Goal: Task Accomplishment & Management: Use online tool/utility

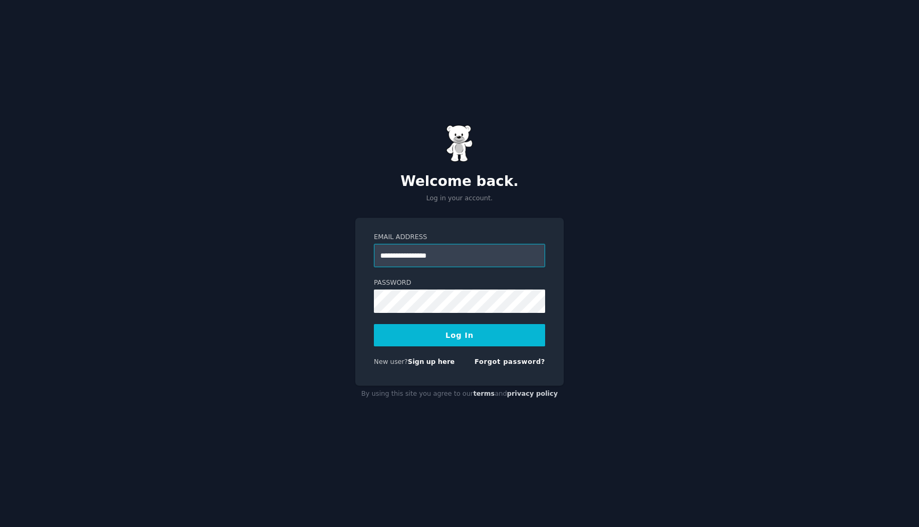
type input "**********"
click at [374, 324] on button "Log In" at bounding box center [459, 335] width 171 height 22
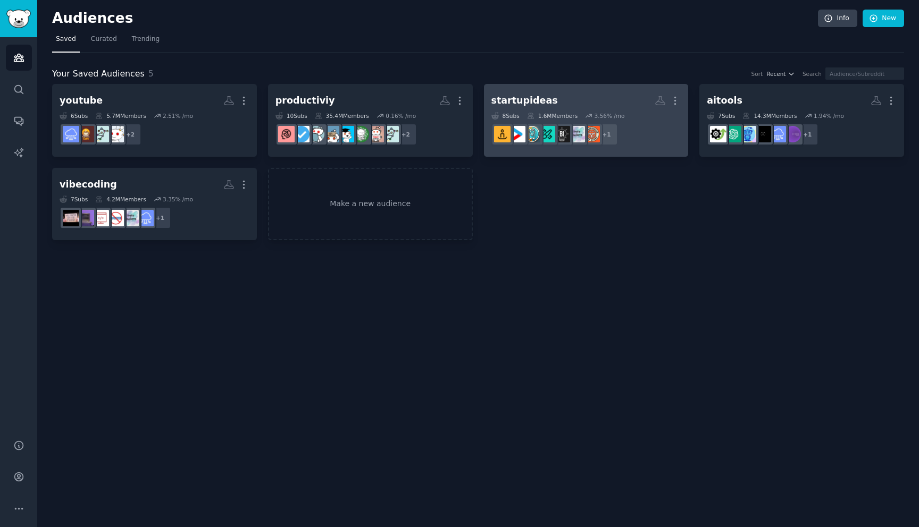
click at [600, 114] on div "3.56 % /mo" at bounding box center [609, 115] width 30 height 7
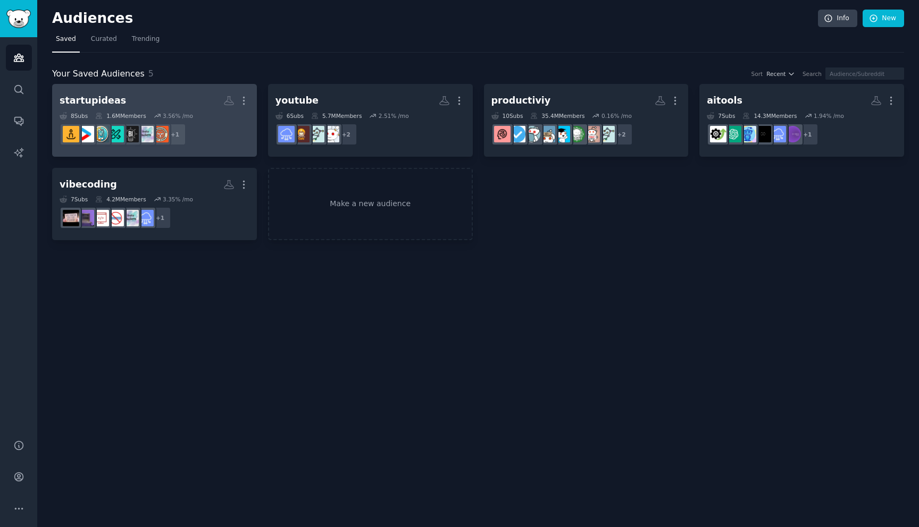
click at [228, 132] on dd "+ 1" at bounding box center [155, 135] width 190 height 30
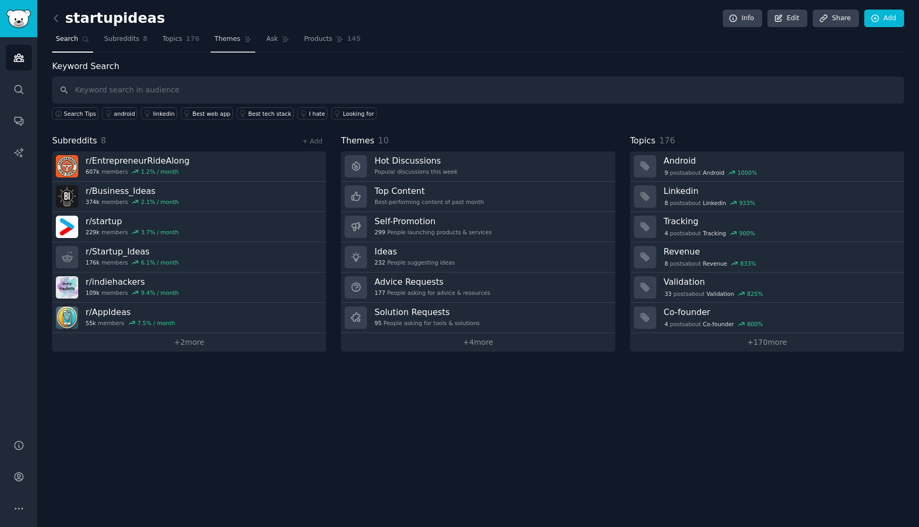
click at [235, 44] on span "Themes" at bounding box center [227, 40] width 26 height 10
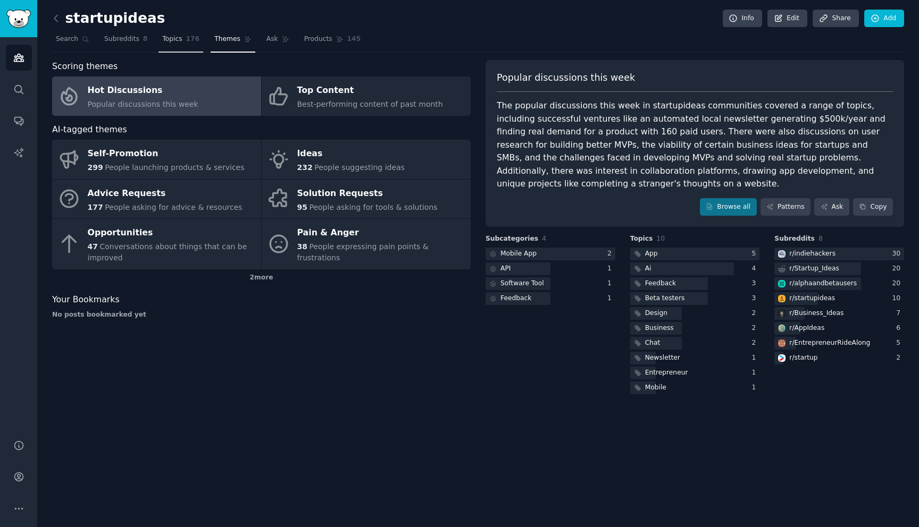
click at [170, 38] on span "Topics" at bounding box center [172, 40] width 20 height 10
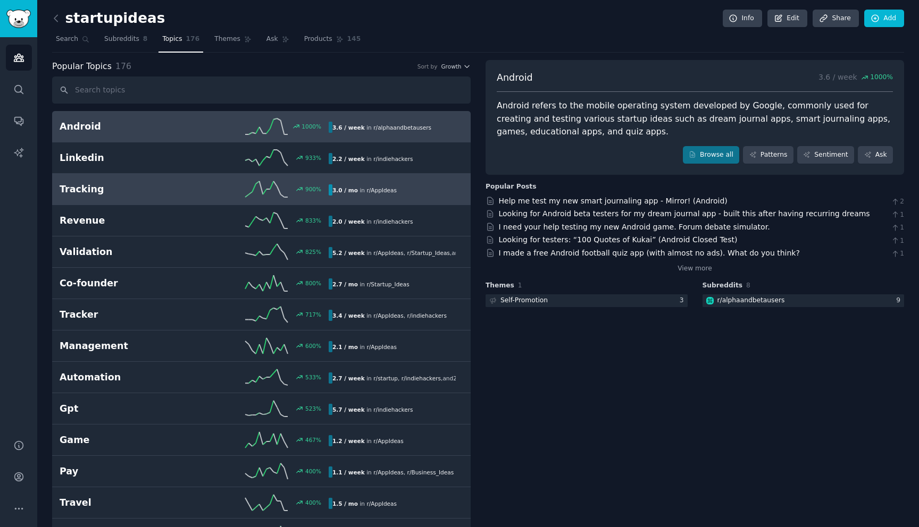
click at [117, 136] on link "Android 1000 % 3.6 / week in r/ alphaandbetausers" at bounding box center [261, 126] width 418 height 31
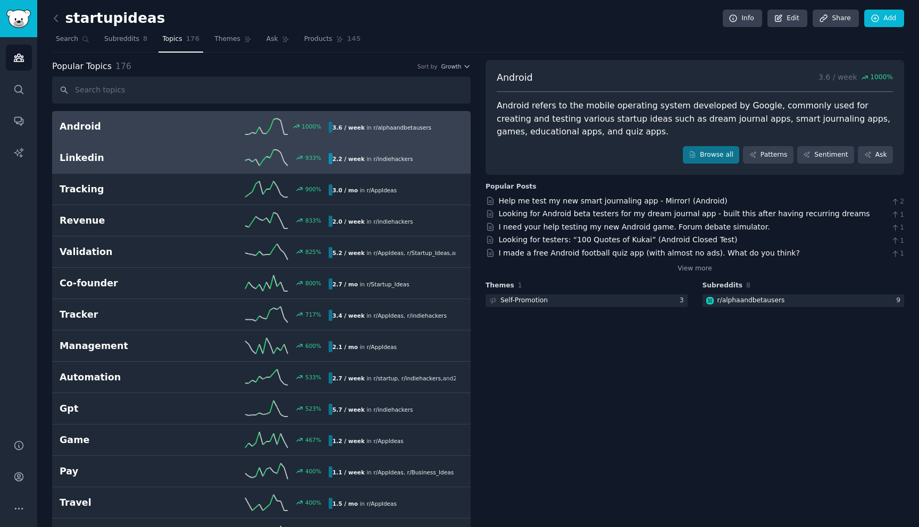
click at [138, 155] on h2 "Linkedin" at bounding box center [127, 157] width 134 height 13
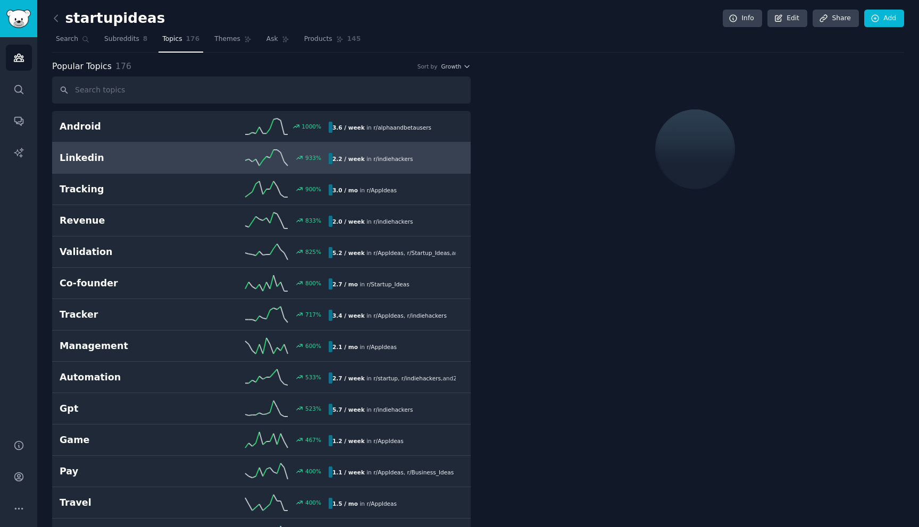
click at [544, 60] on div at bounding box center [694, 149] width 418 height 179
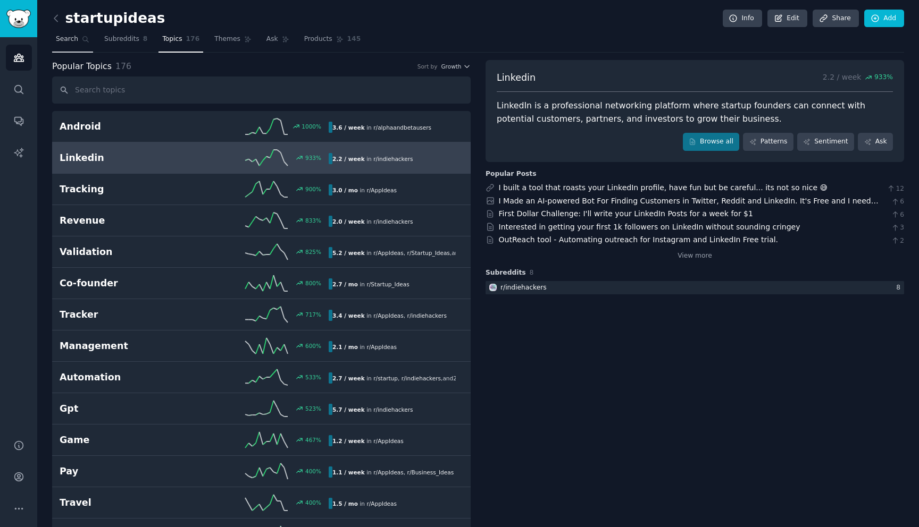
click at [68, 45] on link "Search" at bounding box center [72, 42] width 41 height 22
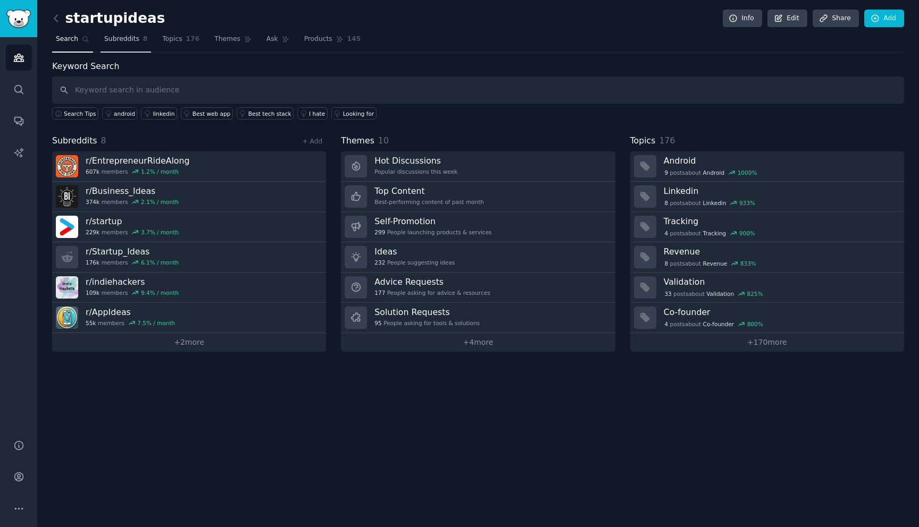
click at [136, 40] on span "Subreddits" at bounding box center [121, 40] width 35 height 10
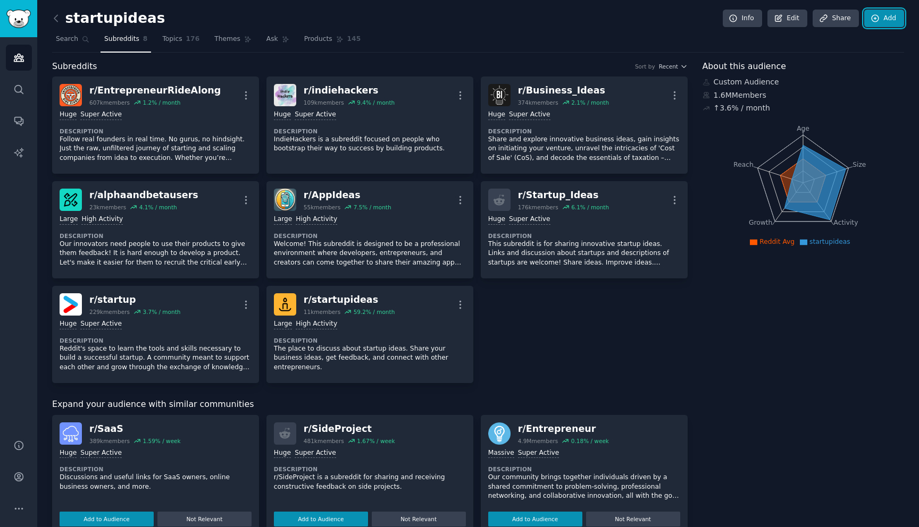
click at [888, 19] on link "Add" at bounding box center [884, 19] width 40 height 18
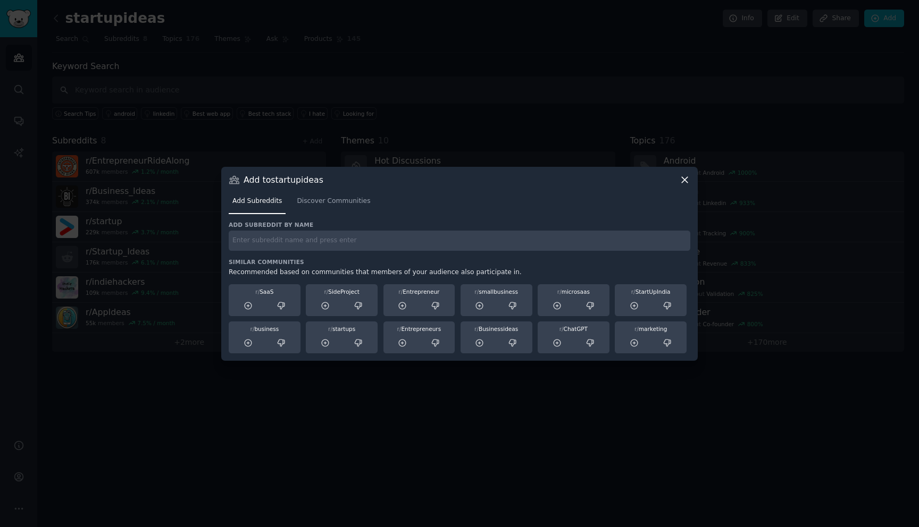
click at [396, 243] on input "text" at bounding box center [459, 241] width 461 height 21
type input "internetisbeautiful"
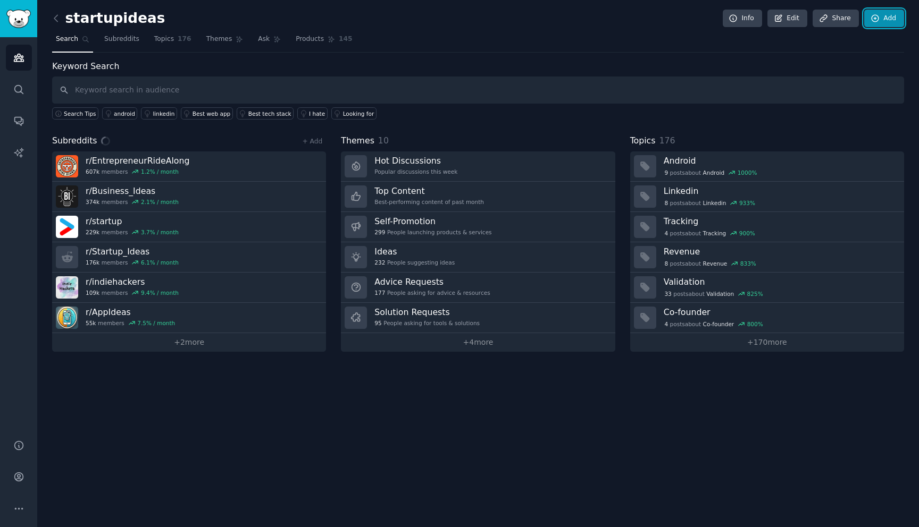
click at [887, 18] on link "Add" at bounding box center [884, 19] width 40 height 18
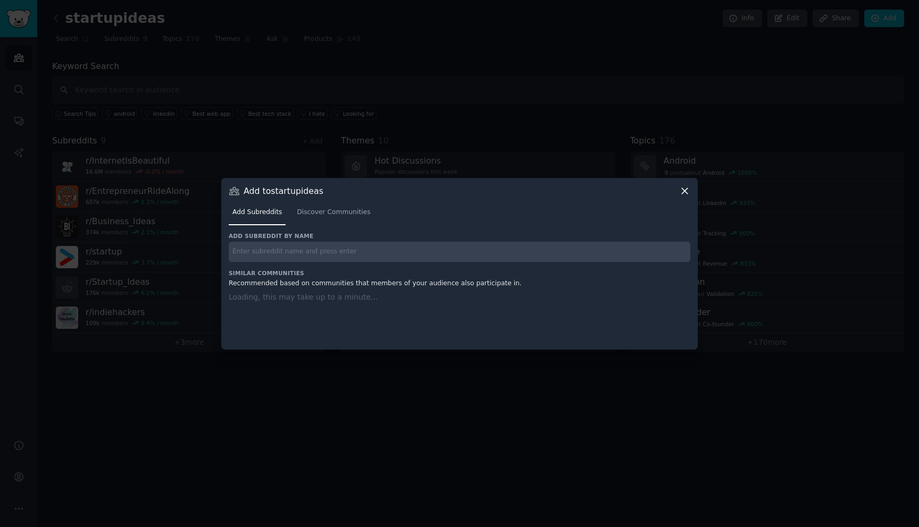
click at [346, 270] on h3 "Similar Communities" at bounding box center [459, 273] width 461 height 7
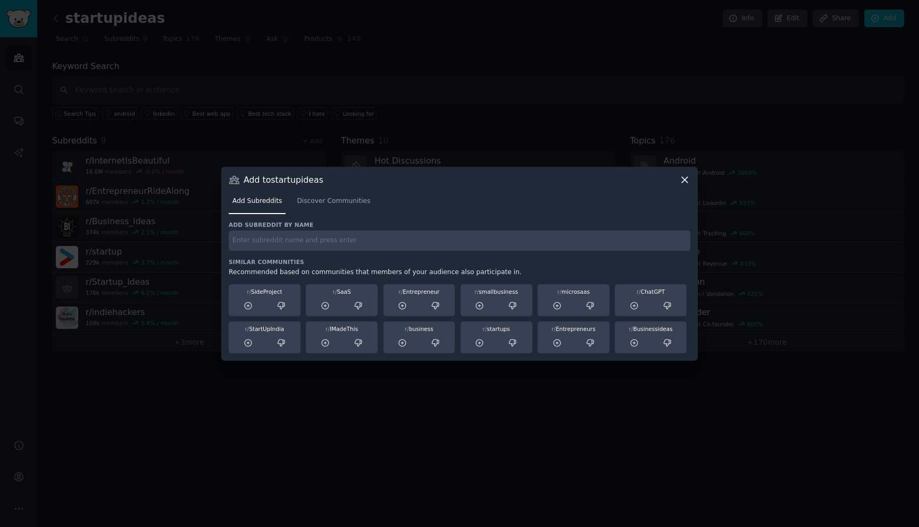
click at [338, 243] on input "text" at bounding box center [459, 241] width 461 height 21
type input "microsaas"
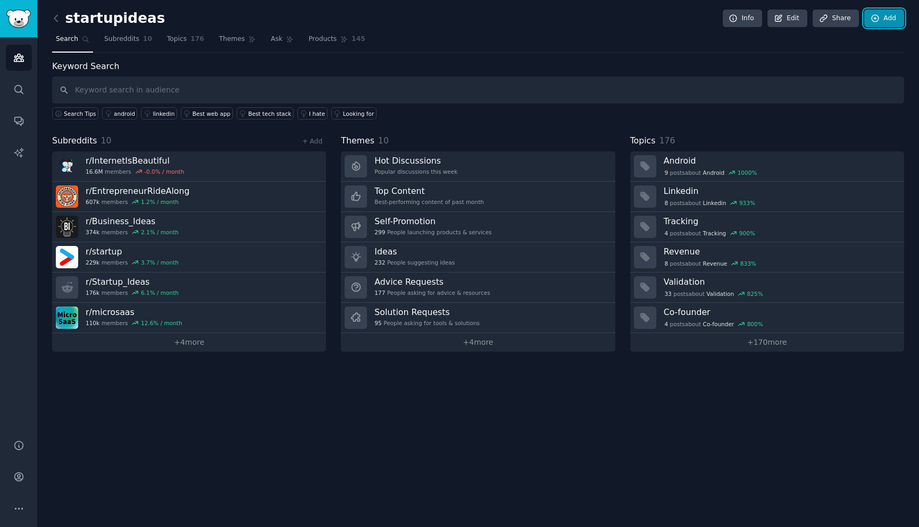
click at [889, 17] on link "Add" at bounding box center [884, 19] width 40 height 18
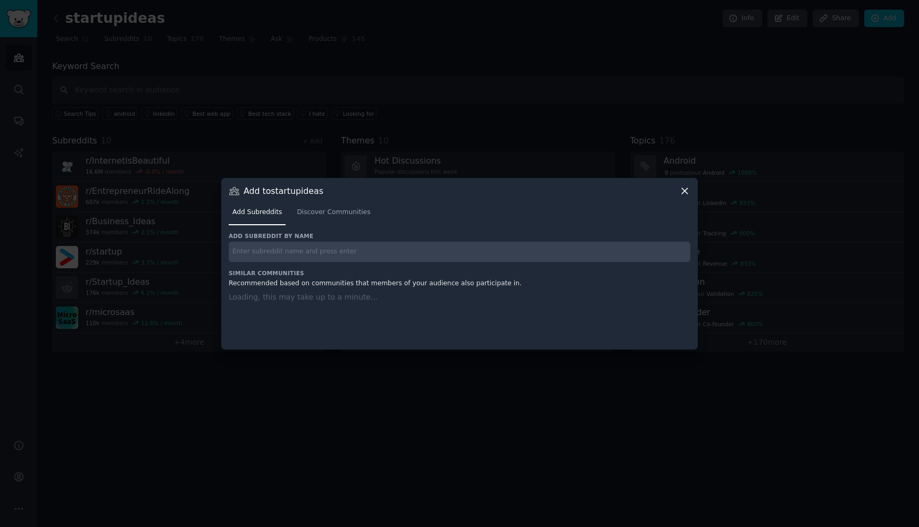
click at [435, 267] on div "Add subreddit by name Similar Communities Recommended based on communities that…" at bounding box center [459, 284] width 461 height 104
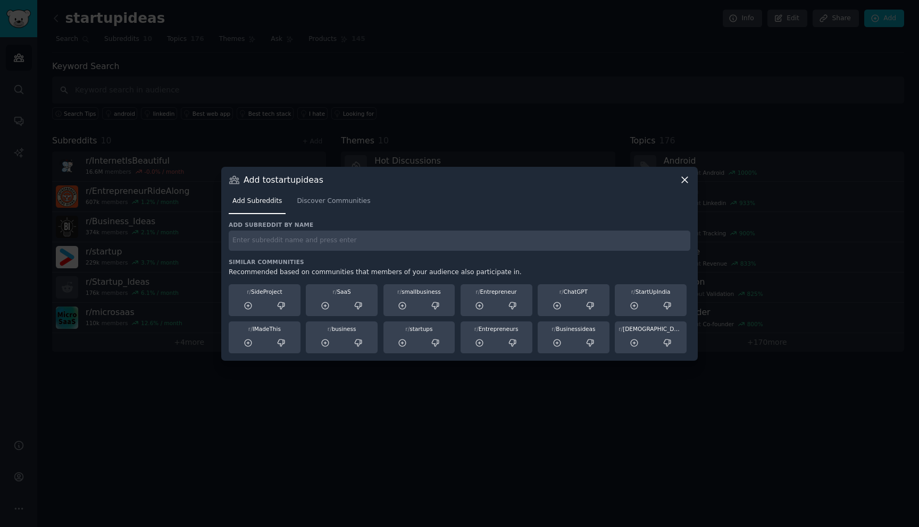
click at [435, 248] on input "text" at bounding box center [459, 241] width 461 height 21
type input "saas"
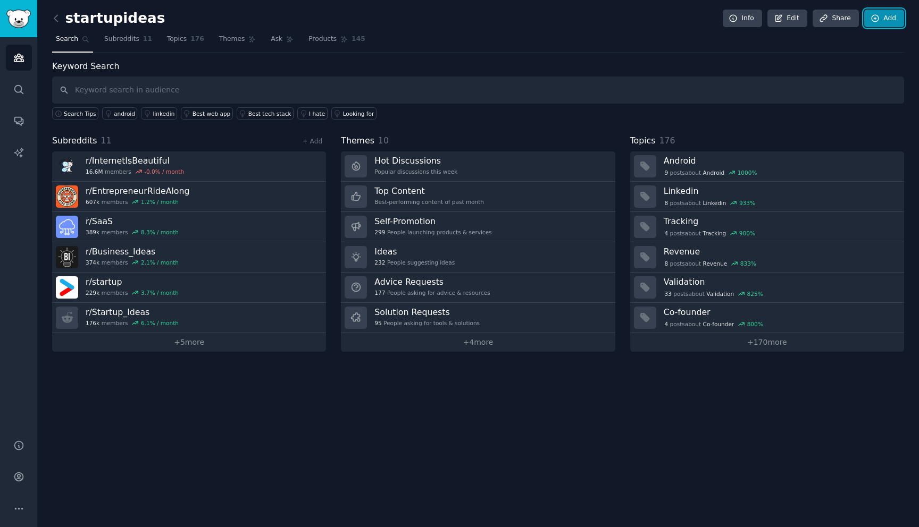
click at [885, 14] on link "Add" at bounding box center [884, 19] width 40 height 18
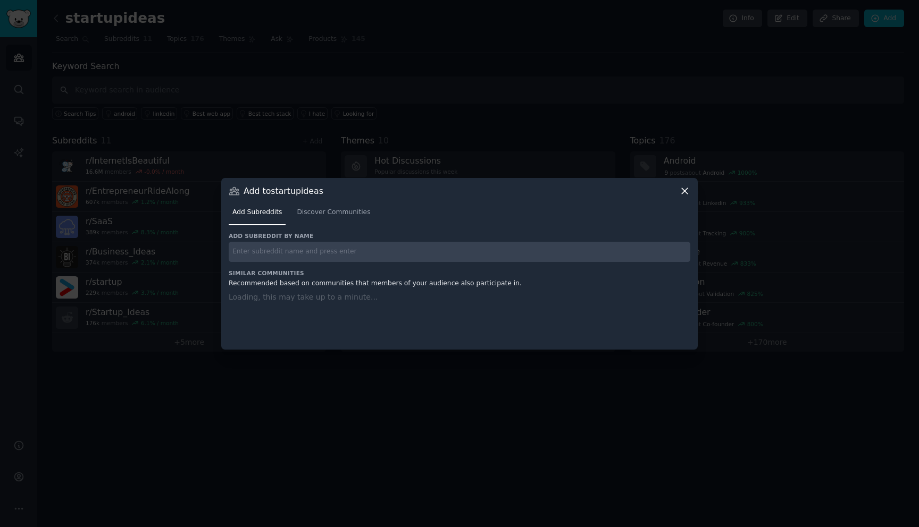
click at [382, 253] on input "text" at bounding box center [459, 252] width 461 height 21
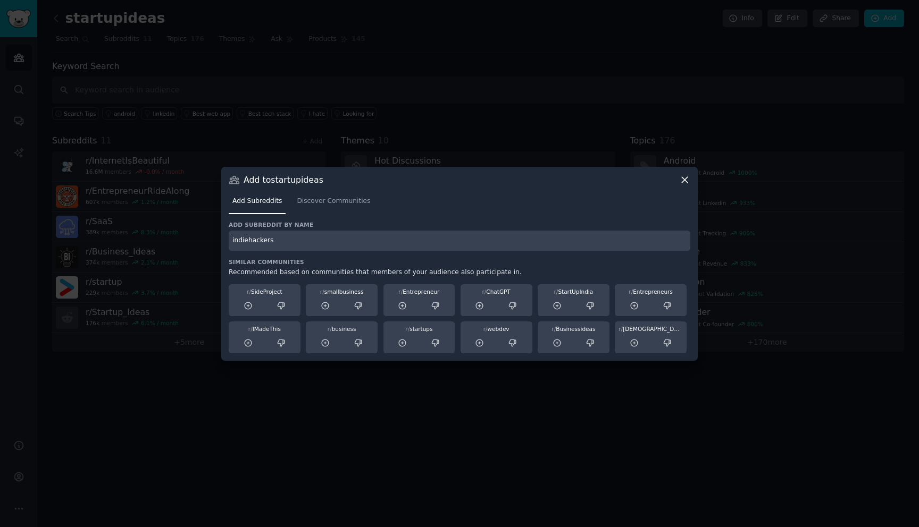
type input "indiehackers"
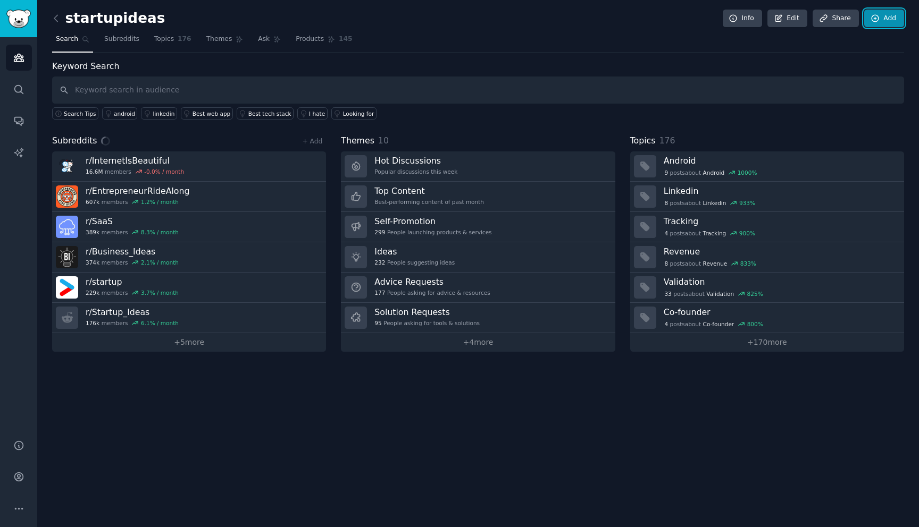
click at [898, 19] on link "Add" at bounding box center [884, 19] width 40 height 18
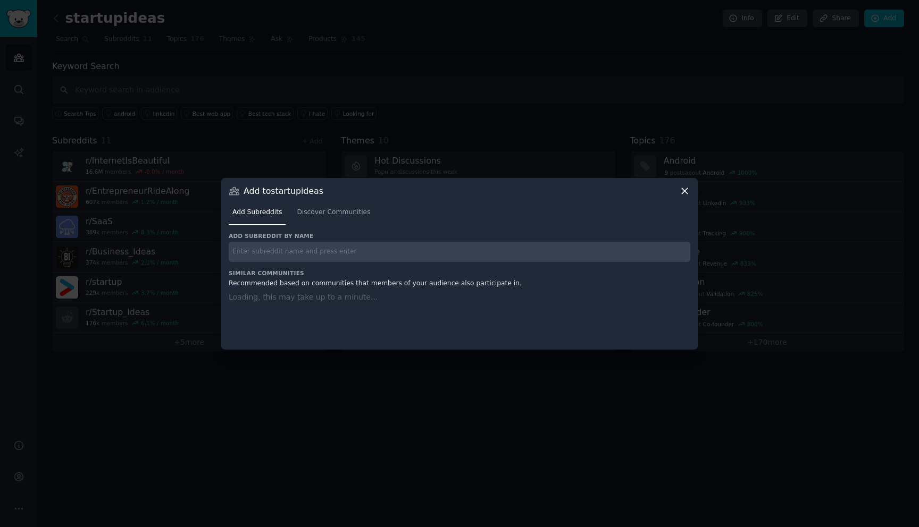
click at [437, 256] on input "text" at bounding box center [459, 252] width 461 height 21
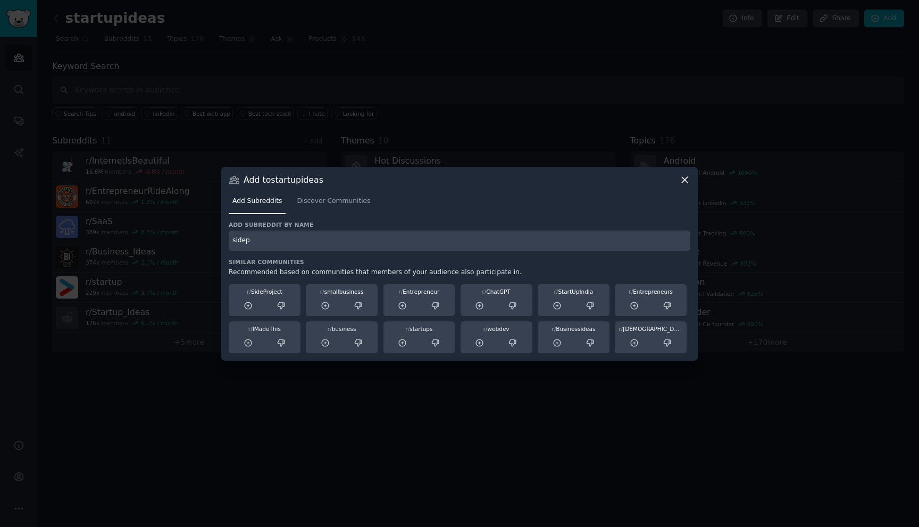
type input "sidep"
click at [247, 292] on span "r/" at bounding box center [249, 292] width 4 height 6
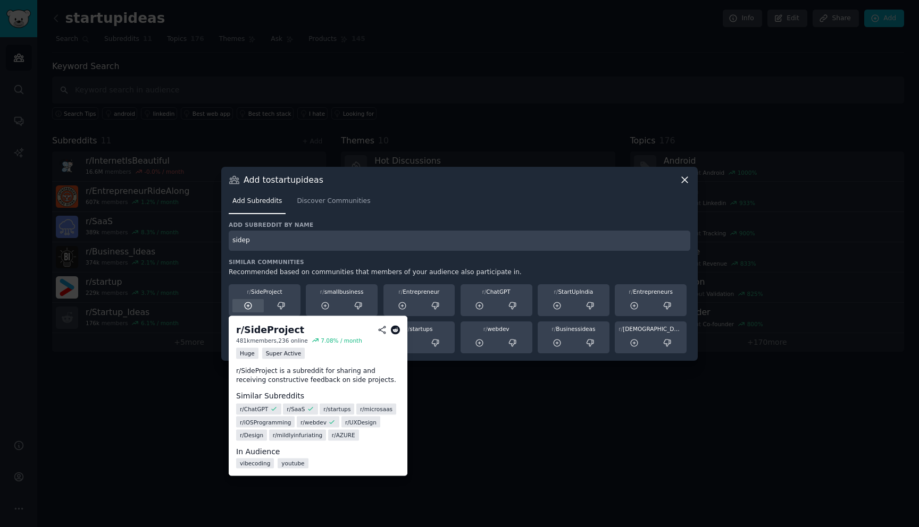
click at [246, 306] on icon at bounding box center [248, 306] width 10 height 10
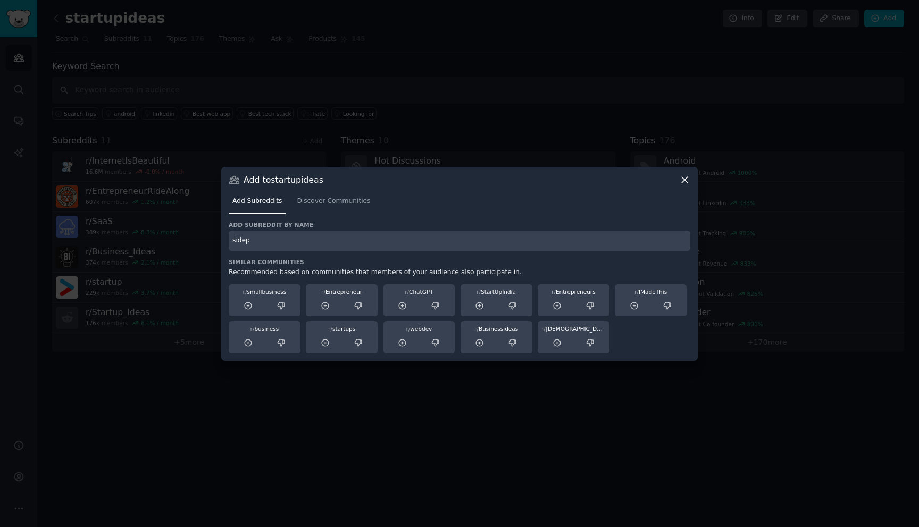
click at [326, 254] on div "Add subreddit by name sidep Similar Communities Recommended based on communitie…" at bounding box center [459, 287] width 461 height 132
click at [326, 245] on input "sidep" at bounding box center [459, 241] width 461 height 21
type input "webdev"
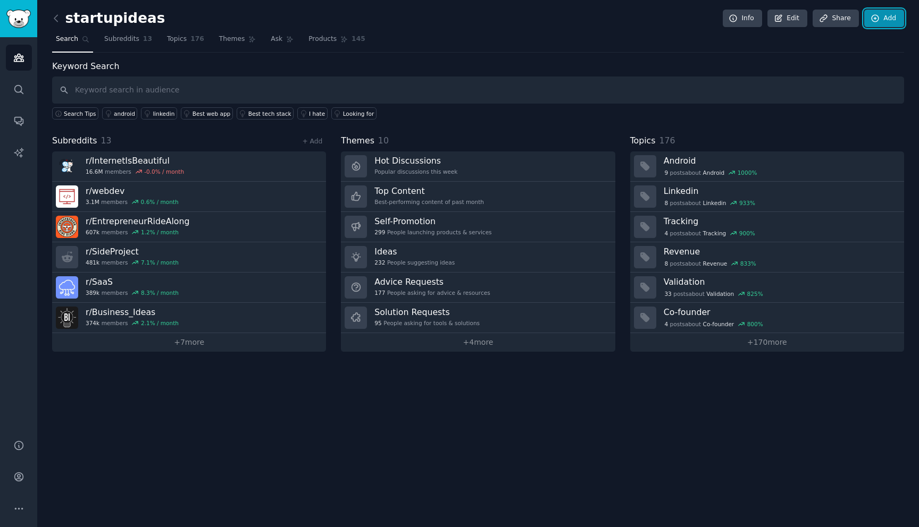
click at [886, 10] on link "Add" at bounding box center [884, 19] width 40 height 18
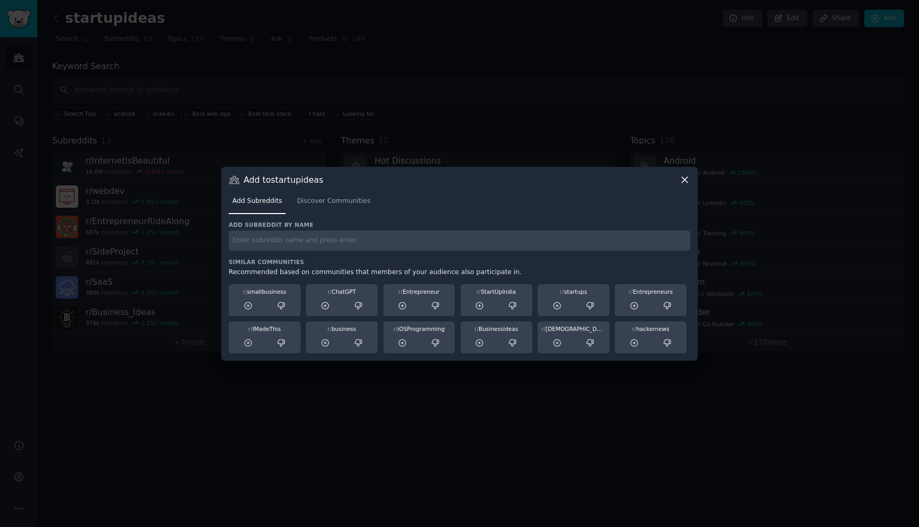
click at [421, 246] on input "text" at bounding box center [459, 241] width 461 height 21
type input "indiedev"
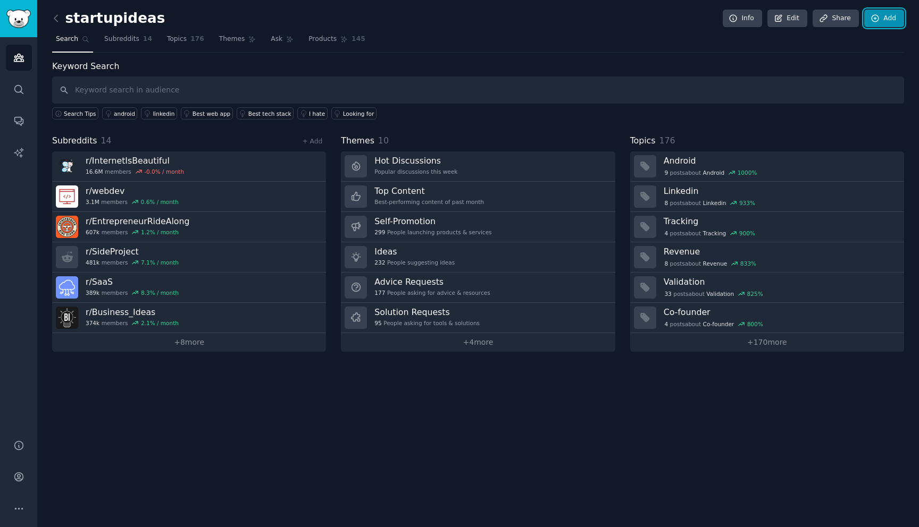
click at [896, 13] on link "Add" at bounding box center [884, 19] width 40 height 18
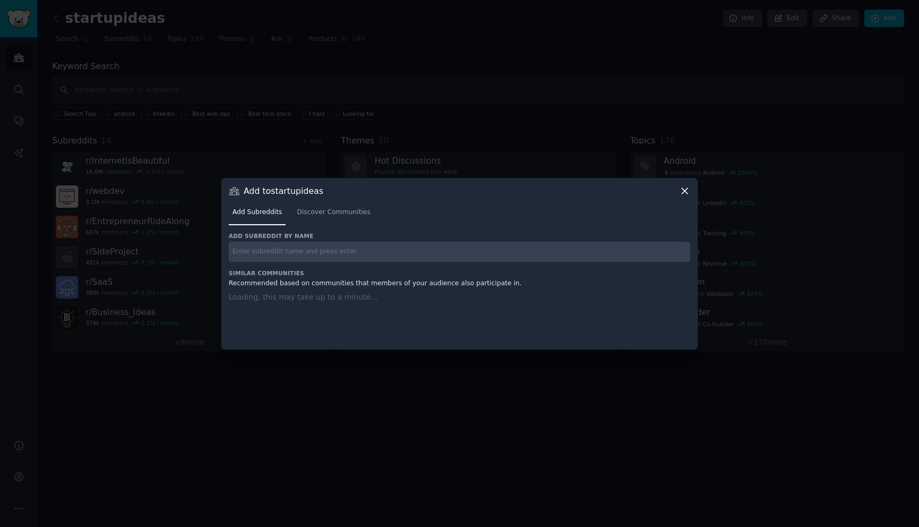
click at [430, 252] on input "text" at bounding box center [459, 252] width 461 height 21
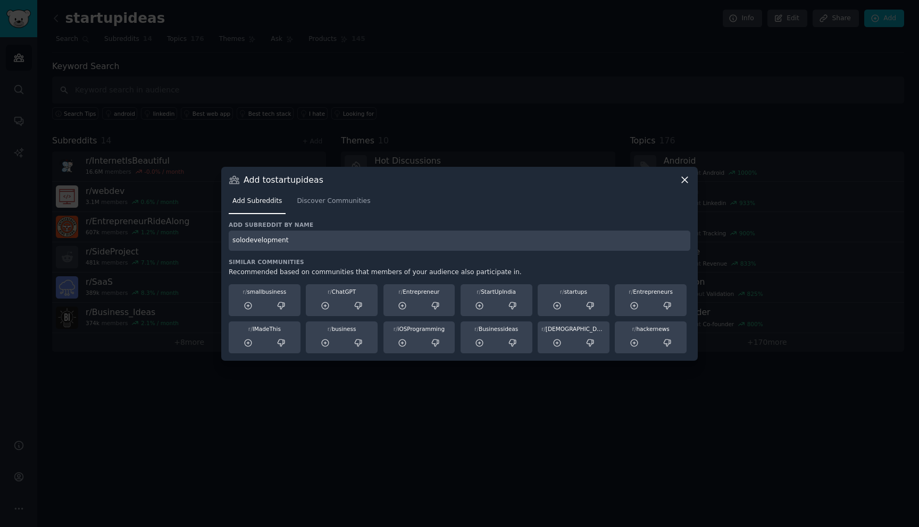
type input "solodevelopment"
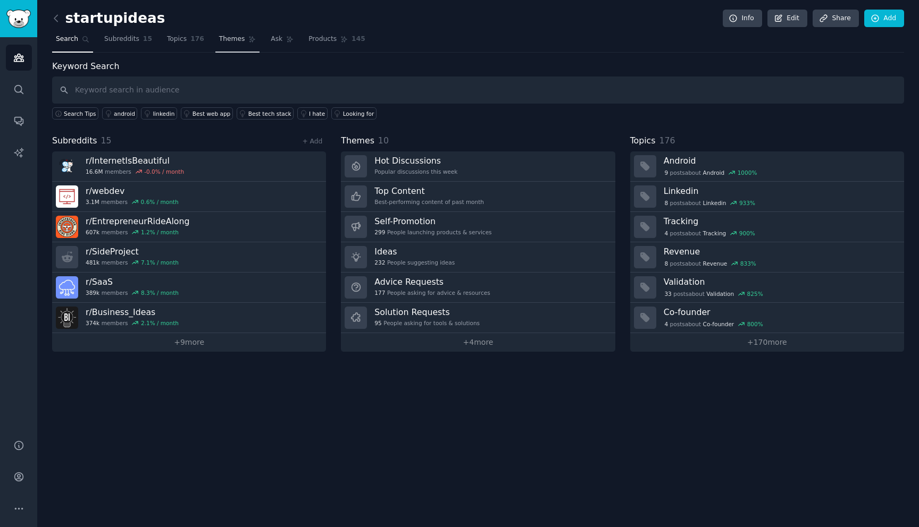
click at [238, 42] on span "Themes" at bounding box center [232, 40] width 26 height 10
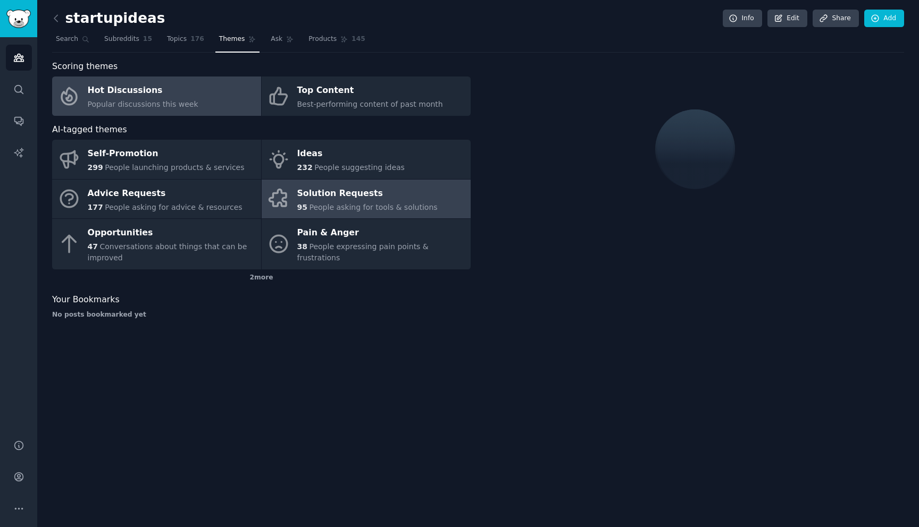
click at [357, 214] on link "Solution Requests 95 People asking for tools & solutions" at bounding box center [366, 199] width 209 height 39
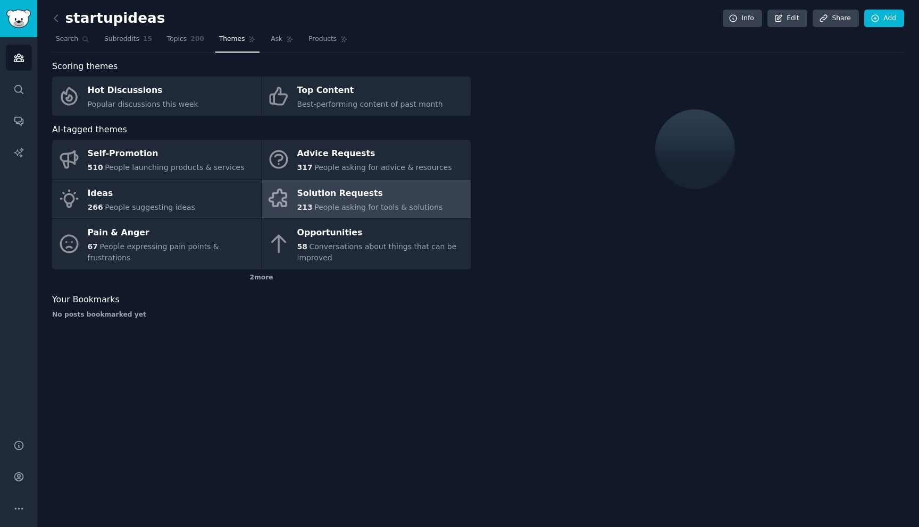
click at [333, 204] on span "People asking for tools & solutions" at bounding box center [378, 207] width 128 height 9
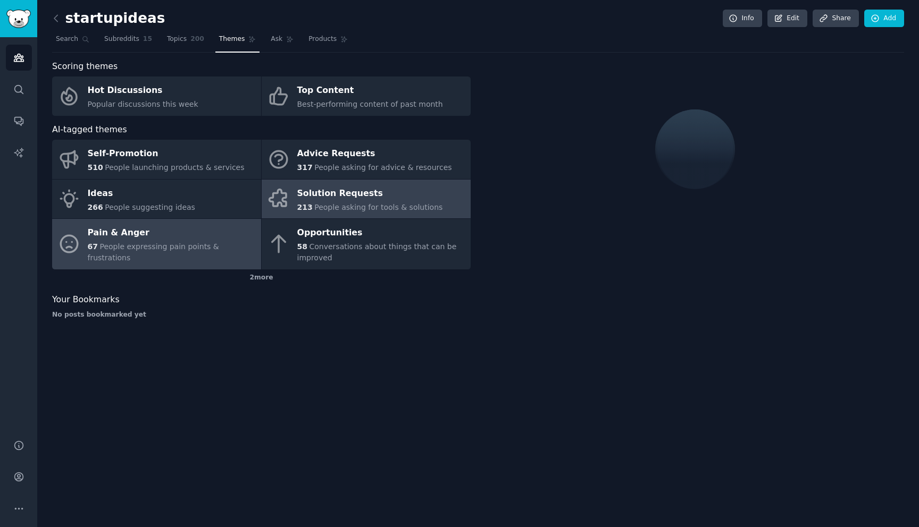
click at [184, 248] on span "People expressing pain points & frustrations" at bounding box center [153, 252] width 131 height 20
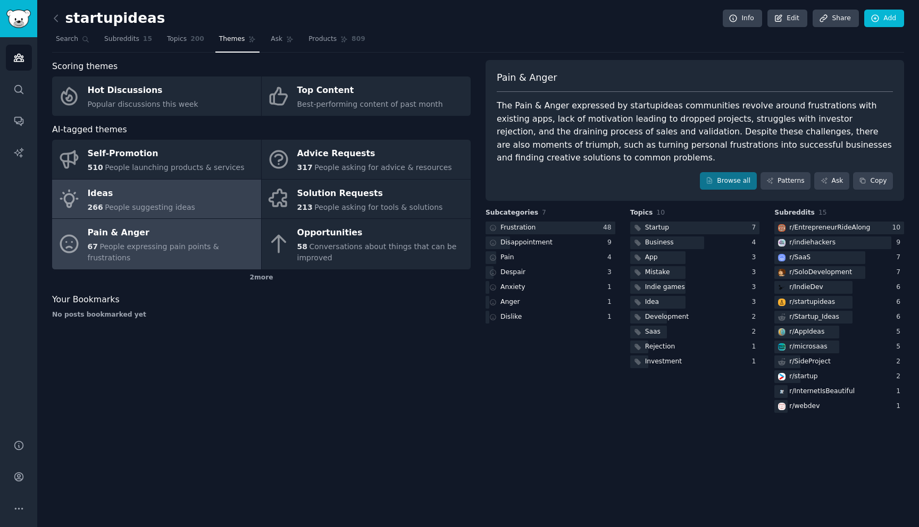
click at [207, 206] on link "Ideas 266 People suggesting ideas" at bounding box center [156, 199] width 209 height 39
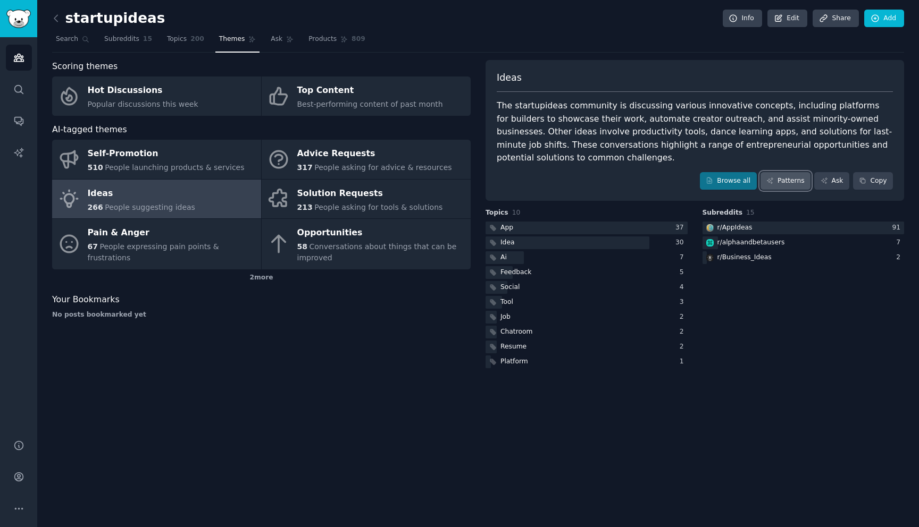
click at [789, 183] on link "Patterns" at bounding box center [785, 181] width 50 height 18
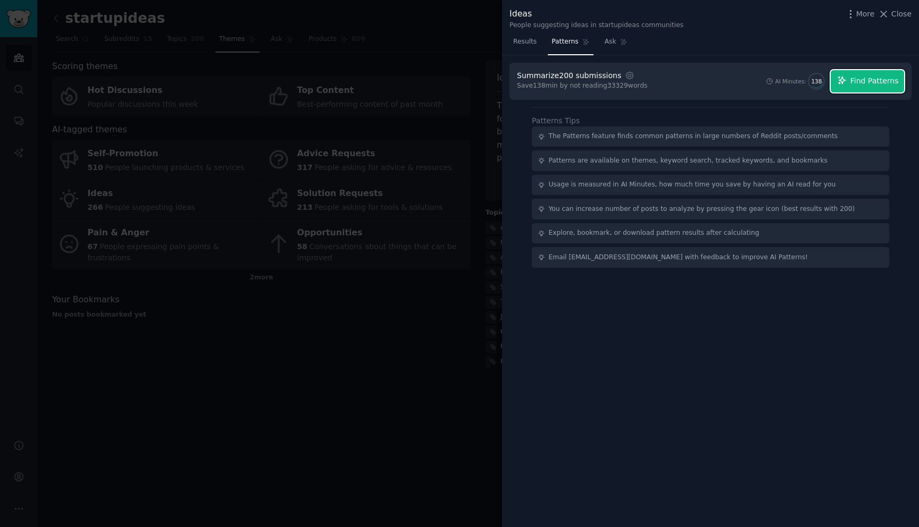
click at [869, 85] on span "Find Patterns" at bounding box center [874, 80] width 48 height 11
